Goal: Find specific page/section: Find specific page/section

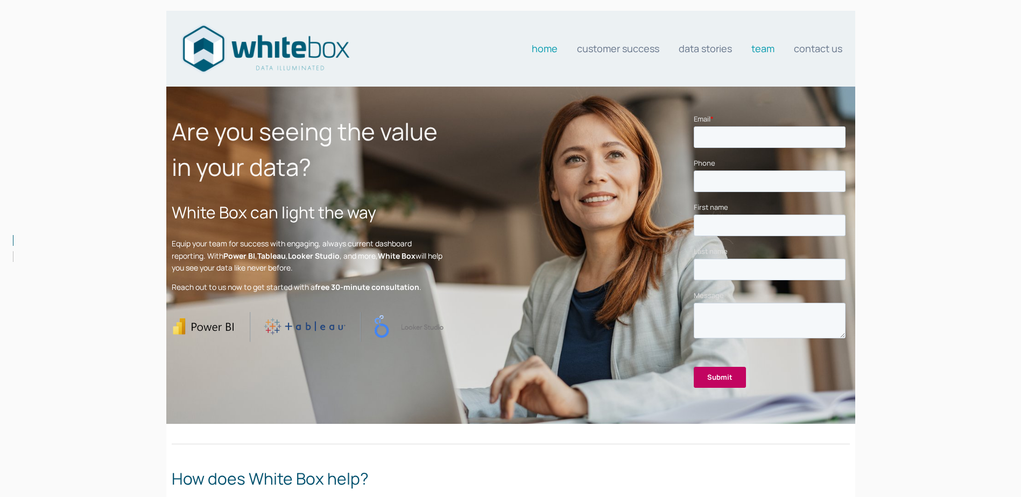
click at [766, 48] on link "Team" at bounding box center [762, 49] width 23 height 22
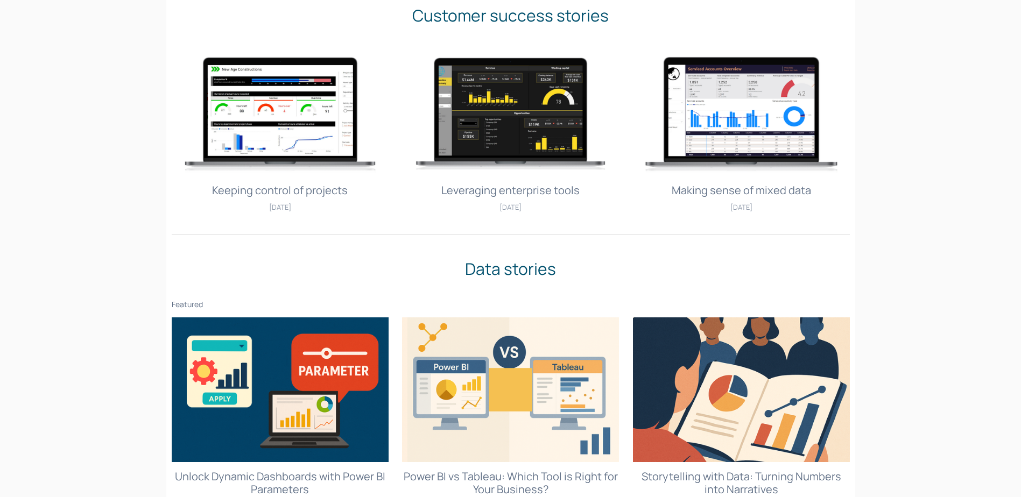
scroll to position [434, 0]
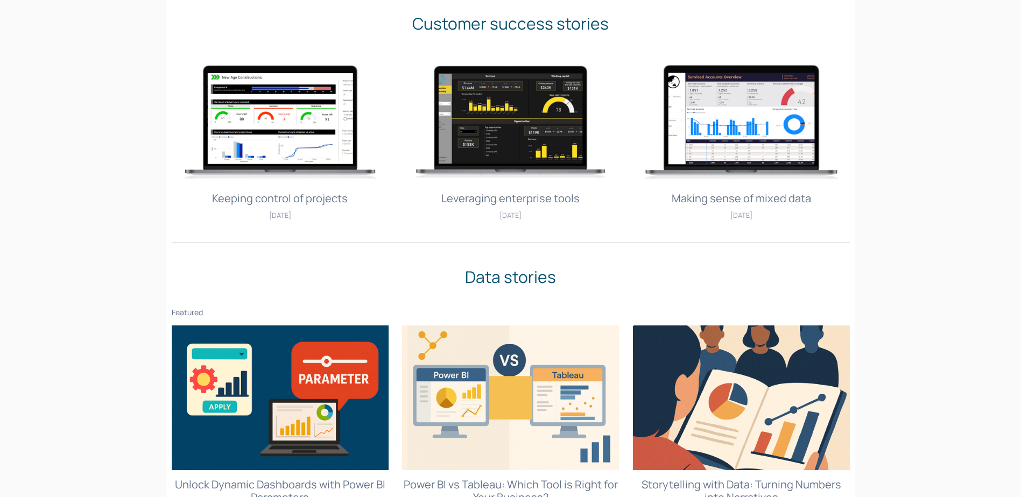
click at [315, 126] on img at bounding box center [280, 123] width 217 height 145
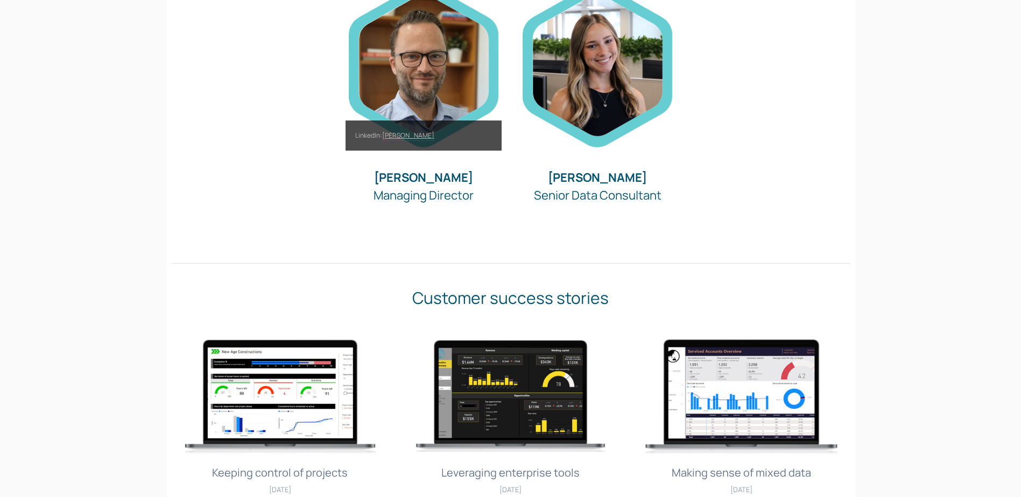
scroll to position [58, 0]
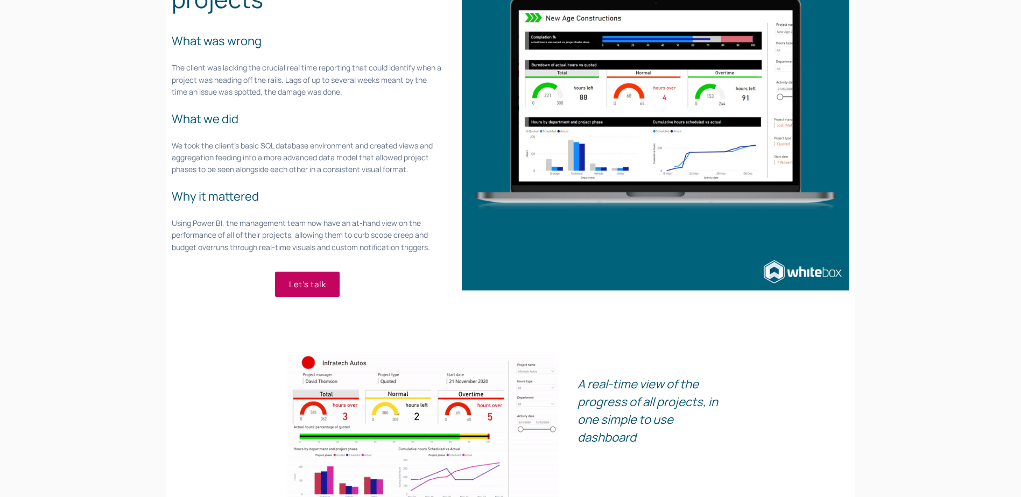
scroll to position [161, 0]
